Goal: Register for event/course

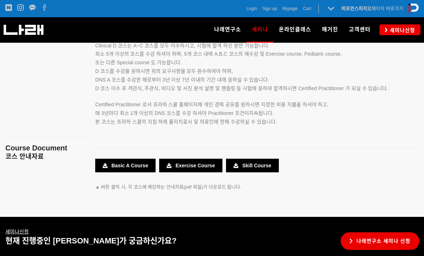
scroll to position [1274, 0]
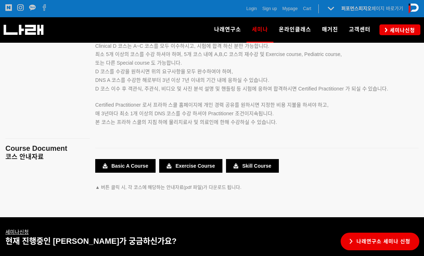
click at [141, 159] on link "Basic A Course" at bounding box center [125, 166] width 60 height 14
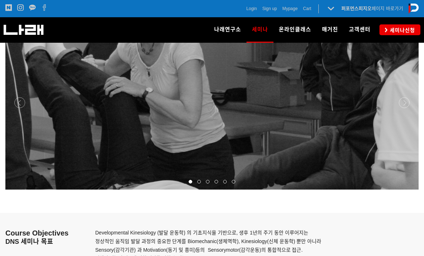
scroll to position [879, 0]
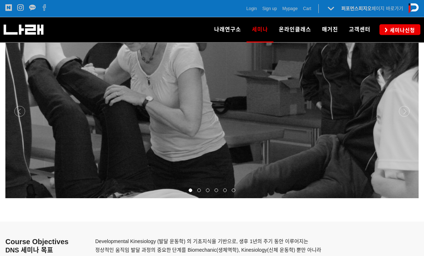
click at [405, 29] on span "세미나신청" at bounding box center [401, 30] width 27 height 7
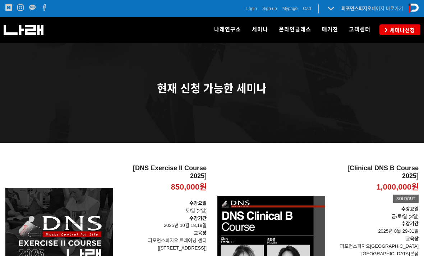
click at [359, 32] on span "고객센터" at bounding box center [360, 29] width 22 height 6
click at [299, 30] on span "온라인클래스" at bounding box center [295, 29] width 32 height 6
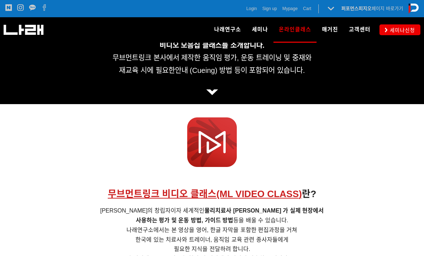
scroll to position [157, 0]
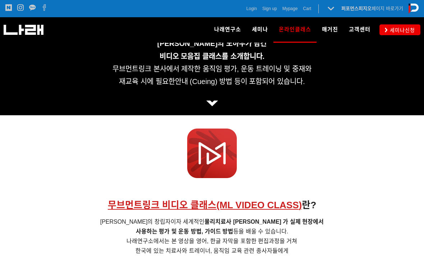
click at [303, 86] on link "DNS l 동적신경근 안정화 운동" at bounding box center [292, 82] width 91 height 16
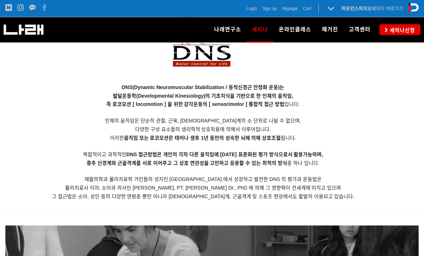
scroll to position [678, 0]
